Goal: Contribute content: Add original content to the website for others to see

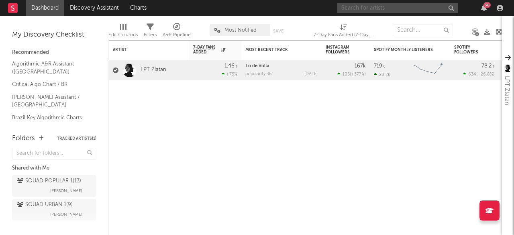
click at [419, 6] on input "text" at bounding box center [397, 8] width 120 height 10
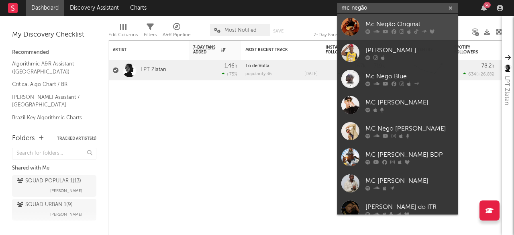
type input "mc negão"
click at [400, 35] on link "Mc Negão Original" at bounding box center [397, 27] width 120 height 26
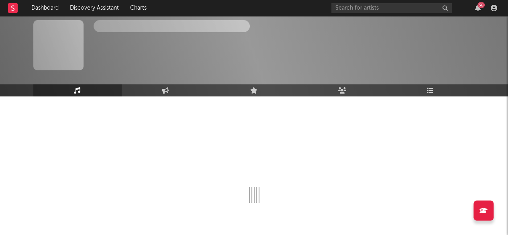
scroll to position [44, 0]
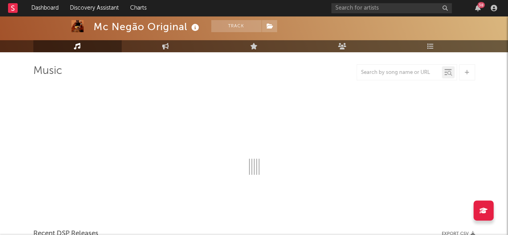
select select "6m"
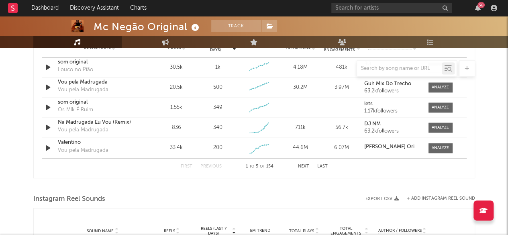
scroll to position [686, 0]
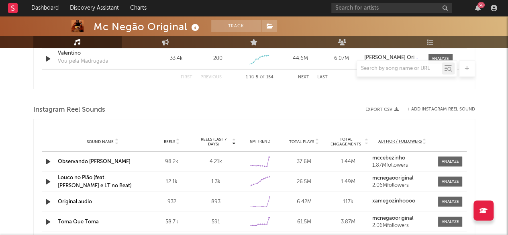
click at [447, 108] on button "+ Add Instagram Reel Sound" at bounding box center [441, 109] width 68 height 4
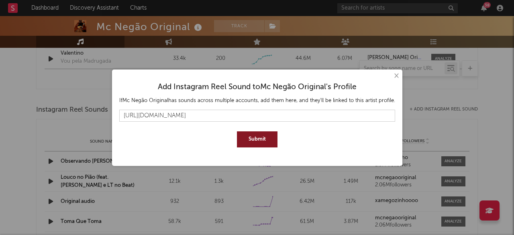
type input "[URL][DOMAIN_NAME]"
click at [266, 135] on button "Submit" at bounding box center [257, 139] width 41 height 16
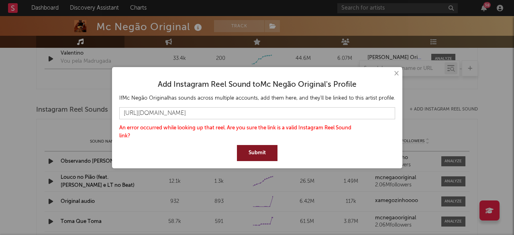
click at [263, 150] on button "Submit" at bounding box center [257, 153] width 41 height 16
click at [269, 153] on button "Submit" at bounding box center [257, 153] width 41 height 16
click at [394, 71] on button "×" at bounding box center [395, 73] width 9 height 9
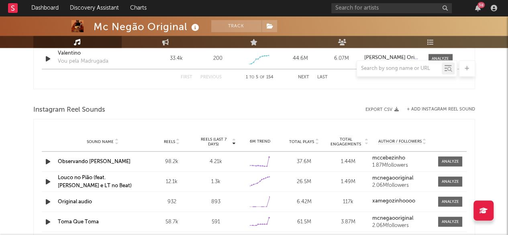
click at [396, 73] on div at bounding box center [406, 68] width 100 height 16
click at [394, 68] on input "text" at bounding box center [399, 68] width 85 height 6
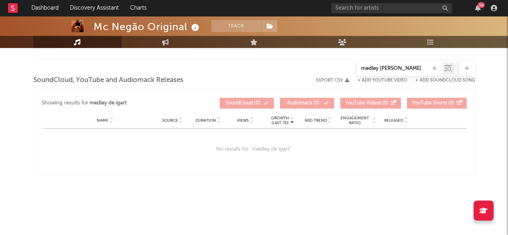
scroll to position [551, 0]
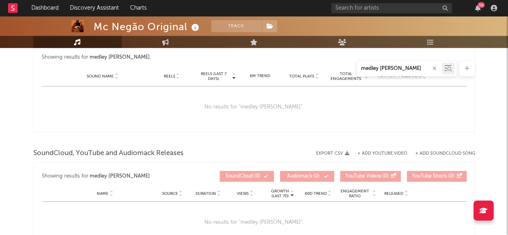
click at [394, 68] on input "medley [PERSON_NAME]" at bounding box center [399, 68] width 85 height 6
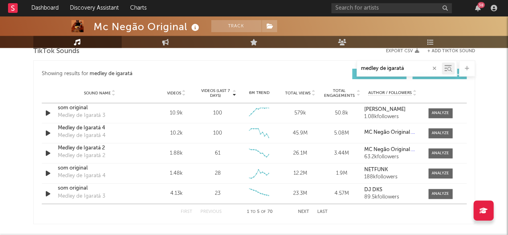
scroll to position [686, 0]
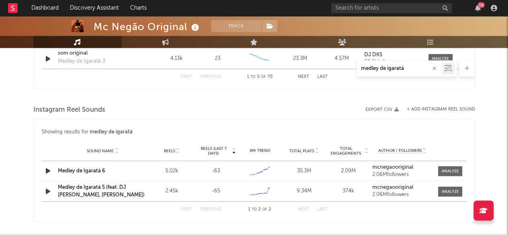
type input "medley de igaratá"
click at [442, 108] on button "+ Add Instagram Reel Sound" at bounding box center [441, 109] width 68 height 4
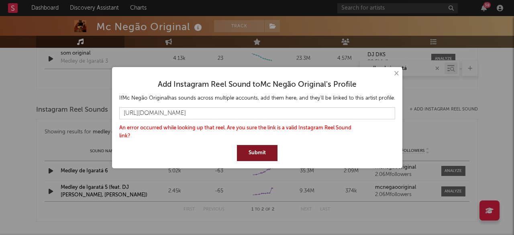
drag, startPoint x: 143, startPoint y: 113, endPoint x: 94, endPoint y: 112, distance: 49.4
click at [94, 112] on div "× Add Instagram Reel Sound to Mc Negão Original 's Profile If [PERSON_NAME] Ori…" at bounding box center [257, 117] width 514 height 235
click at [237, 145] on button "Submit" at bounding box center [257, 153] width 41 height 16
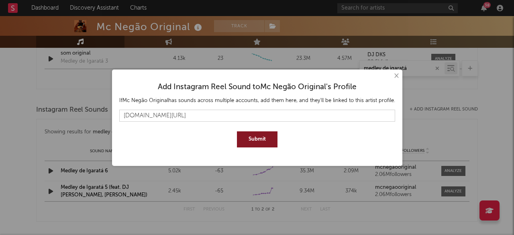
click at [237, 131] on button "Submit" at bounding box center [257, 139] width 41 height 16
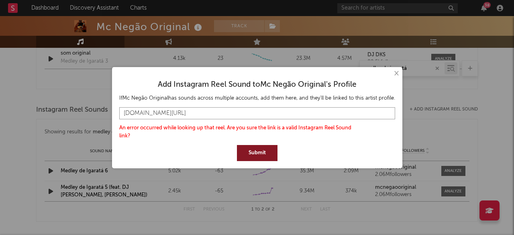
drag, startPoint x: 370, startPoint y: 113, endPoint x: 31, endPoint y: 104, distance: 339.6
click at [31, 104] on div "× Add Instagram Reel Sound to Mc Negão Original 's Profile If [PERSON_NAME] Ori…" at bounding box center [257, 117] width 514 height 235
paste input "https://"
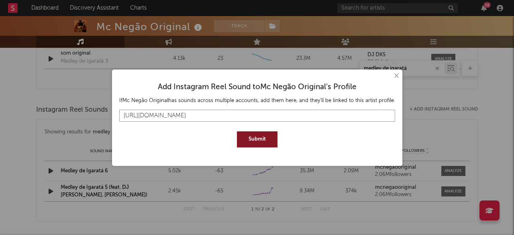
type input "[URL][DOMAIN_NAME]"
click at [245, 134] on button "Submit" at bounding box center [257, 139] width 41 height 16
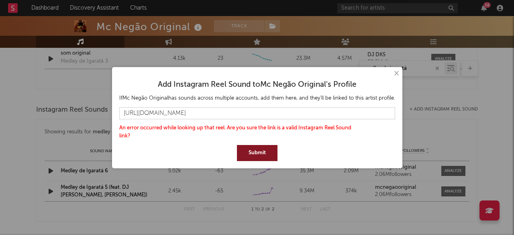
click at [395, 73] on button "×" at bounding box center [395, 73] width 9 height 9
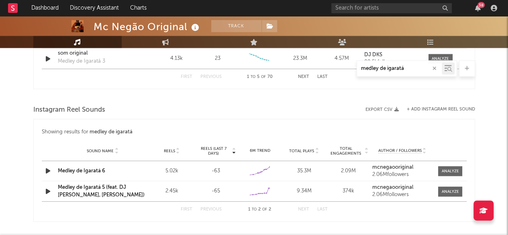
click at [412, 70] on input "medley de igaratá" at bounding box center [399, 68] width 85 height 6
